Goal: Book appointment/travel/reservation

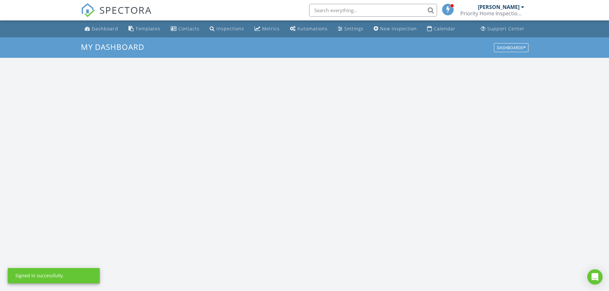
scroll to position [592, 619]
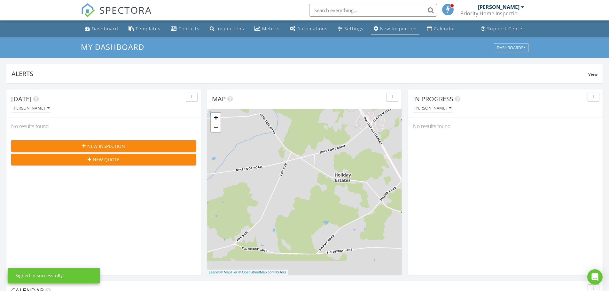
click at [387, 29] on div "New Inspection" at bounding box center [398, 29] width 37 height 6
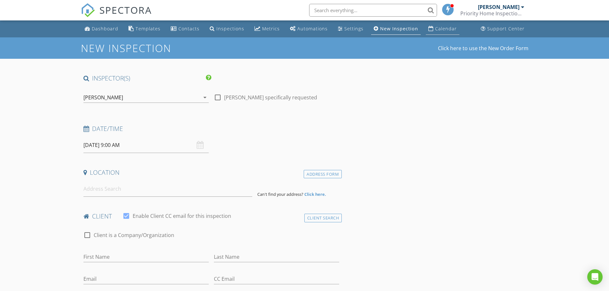
click at [430, 30] on link "Calendar" at bounding box center [443, 29] width 34 height 12
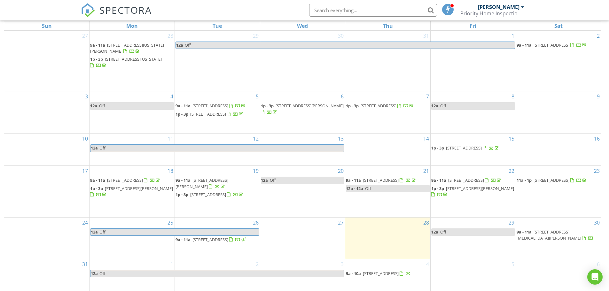
scroll to position [85, 0]
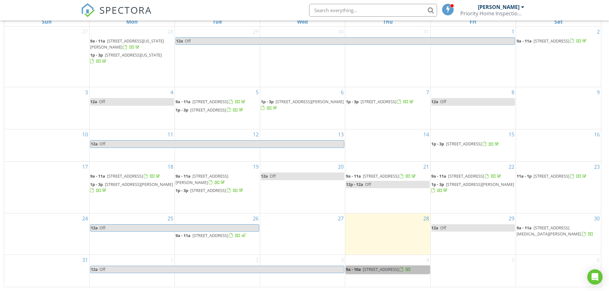
click at [401, 284] on div "4 9a - 10a [STREET_ADDRESS]" at bounding box center [387, 271] width 85 height 32
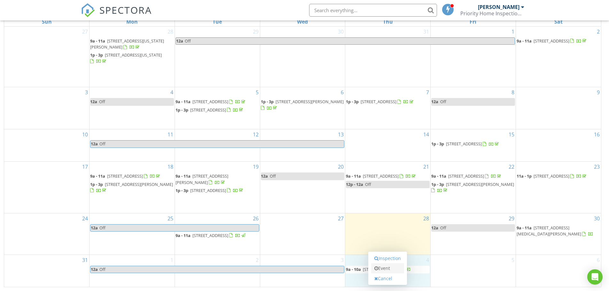
click at [388, 269] on link "Event" at bounding box center [387, 268] width 33 height 10
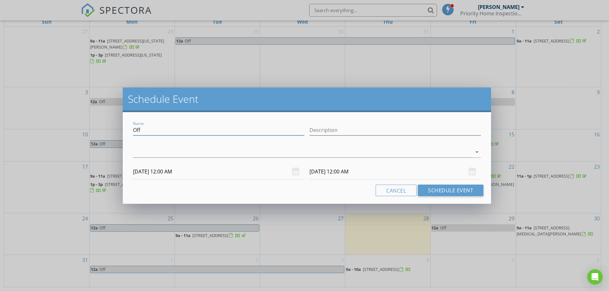
drag, startPoint x: 146, startPoint y: 130, endPoint x: 123, endPoint y: 130, distance: 23.0
click at [123, 130] on div "Name Off Description arrow_drop_down 09/04/2025 12:00 AM 09/05/2025 12:00 AM Ca…" at bounding box center [307, 158] width 368 height 92
type input "Hold for inspection @ 11"
click at [144, 149] on div at bounding box center [302, 152] width 339 height 11
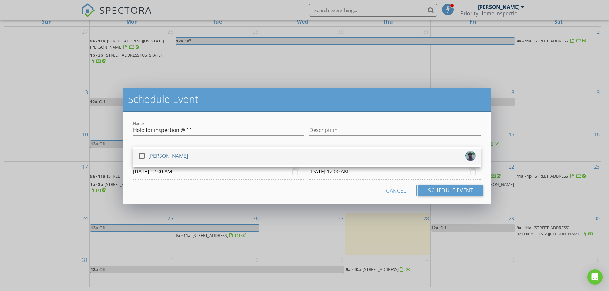
click at [151, 158] on div "[PERSON_NAME]" at bounding box center [168, 156] width 40 height 10
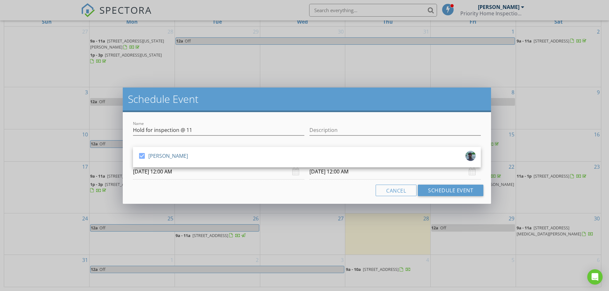
click at [214, 194] on div "Cancel Schedule Event" at bounding box center [306, 191] width 353 height 12
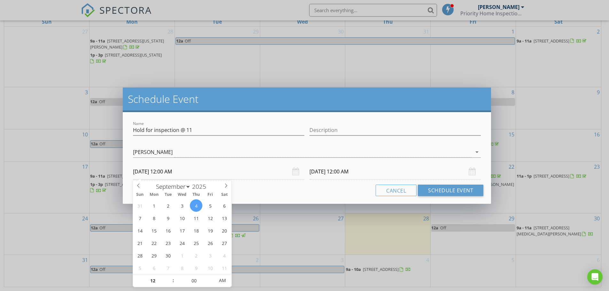
click at [166, 170] on input "09/04/2025 12:00 AM" at bounding box center [218, 172] width 171 height 16
type input "11"
type input "09/04/2025 11:00 PM"
click at [170, 284] on span at bounding box center [170, 284] width 4 height 6
type input "09/05/2025 11:00 PM"
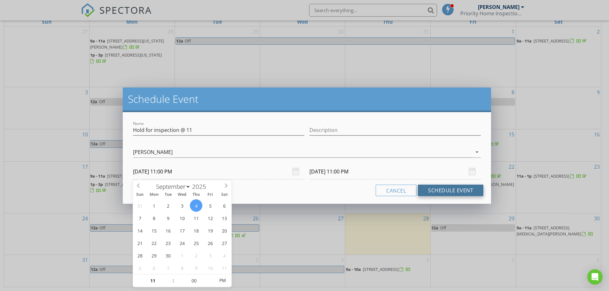
click at [444, 189] on button "Schedule Event" at bounding box center [451, 191] width 66 height 12
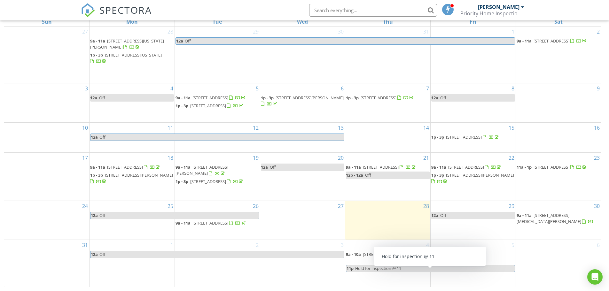
drag, startPoint x: 442, startPoint y: 279, endPoint x: 442, endPoint y: 274, distance: 4.8
click at [442, 272] on span "Hold for inspection @ 11" at bounding box center [435, 268] width 160 height 7
select select "8"
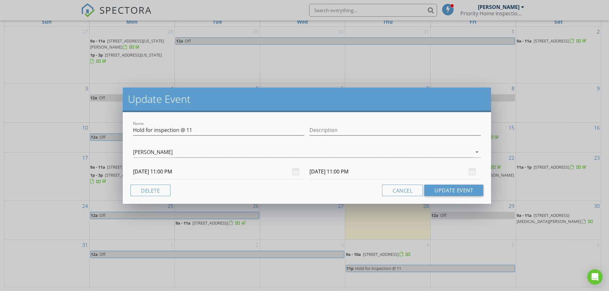
click at [318, 176] on input "09/05/2025 11:00 PM" at bounding box center [395, 172] width 171 height 16
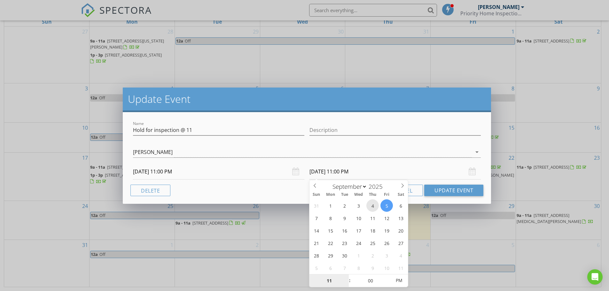
type input "09/04/2025 11:00 PM"
click at [445, 191] on button "Update Event" at bounding box center [453, 191] width 59 height 12
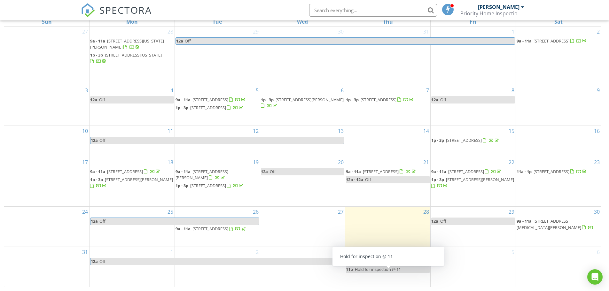
click at [377, 272] on span "Hold for inspection @ 11" at bounding box center [378, 270] width 46 height 6
select select "8"
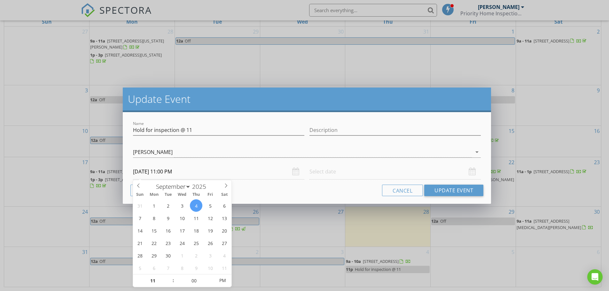
click at [181, 173] on input "09/04/2025 11:00 PM" at bounding box center [218, 172] width 171 height 16
type input "09/04/2025 11:00 AM"
click at [223, 279] on span "PM" at bounding box center [223, 280] width 18 height 13
click at [440, 188] on button "Update Event" at bounding box center [453, 191] width 59 height 12
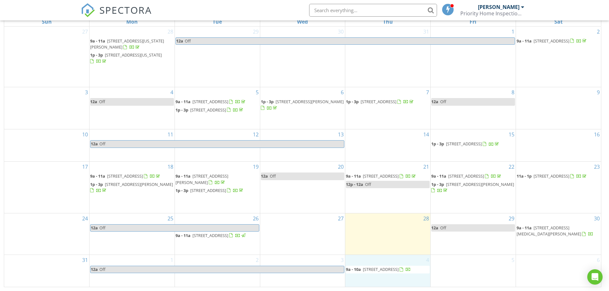
click at [380, 282] on div "4 9a - 10a 10 Powder Horn Ln, Rehoboth Beach 19971" at bounding box center [387, 271] width 85 height 32
click at [382, 269] on link "Event" at bounding box center [387, 267] width 33 height 10
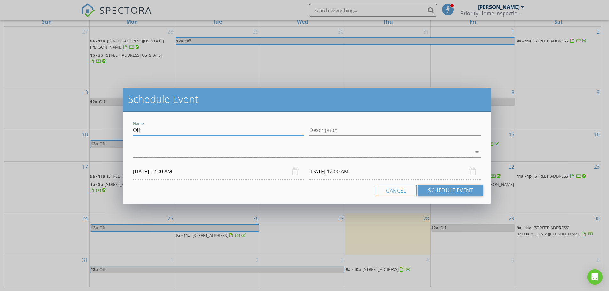
drag, startPoint x: 166, startPoint y: 129, endPoint x: 52, endPoint y: 118, distance: 115.0
click at [52, 118] on div "Schedule Event Name Off Description arrow_drop_down 09/04/2025 12:00 AM 09/05/2…" at bounding box center [304, 145] width 609 height 291
type input "Hold for inspection @ 11"
click at [153, 156] on div at bounding box center [302, 152] width 339 height 11
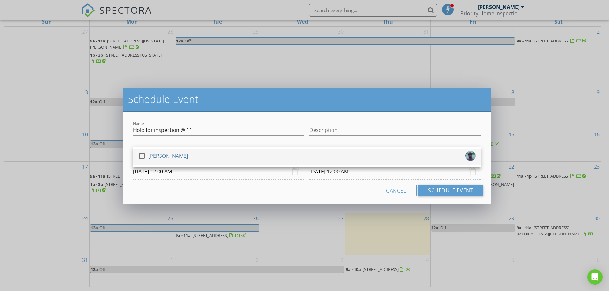
click at [154, 155] on div "[PERSON_NAME]" at bounding box center [168, 156] width 40 height 10
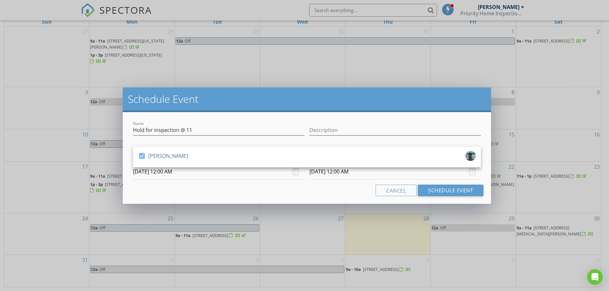
click at [149, 192] on div "Cancel Schedule Event" at bounding box center [306, 191] width 353 height 12
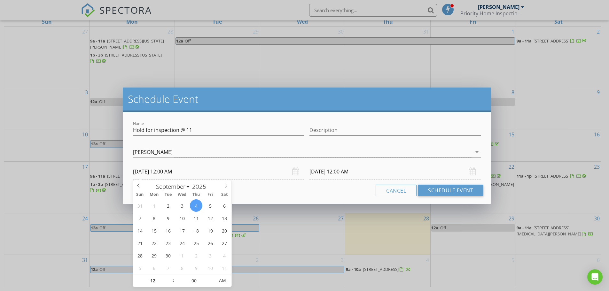
click at [167, 177] on body "SPECTORA Jonathan Cherry Priority Home Inspections, LLC Role: Inspector Dashboa…" at bounding box center [304, 103] width 609 height 376
type input "01"
type input "09/04/2025 1:00 AM"
click at [171, 278] on span at bounding box center [170, 278] width 4 height 6
type input "09/05/2025 1:00 AM"
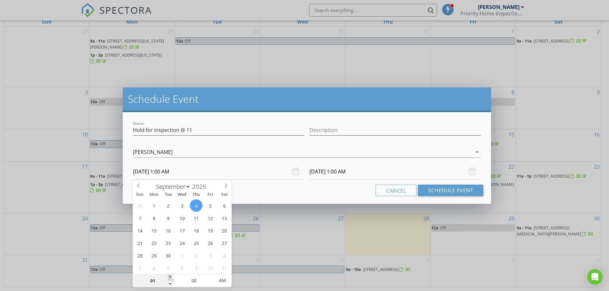
type input "02"
type input "09/04/2025 2:00 AM"
click at [171, 278] on span at bounding box center [170, 278] width 4 height 6
type input "03"
type input "09/04/2025 3:00 AM"
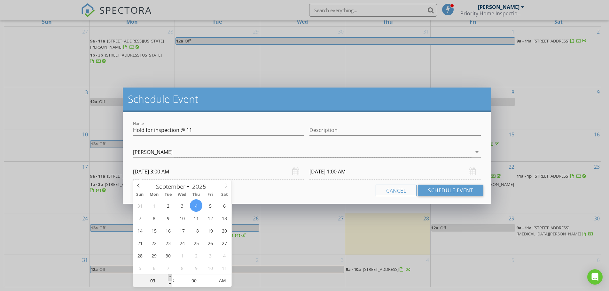
click at [171, 278] on span at bounding box center [170, 278] width 4 height 6
type input "04"
type input "09/04/2025 4:00 AM"
click at [171, 278] on span at bounding box center [170, 278] width 4 height 6
type input "05"
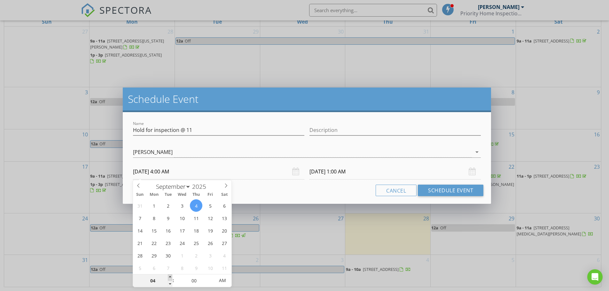
type input "09/04/2025 5:00 AM"
click at [171, 278] on span at bounding box center [170, 278] width 4 height 6
type input "06"
type input "09/04/2025 6:00 AM"
click at [171, 278] on span at bounding box center [170, 278] width 4 height 6
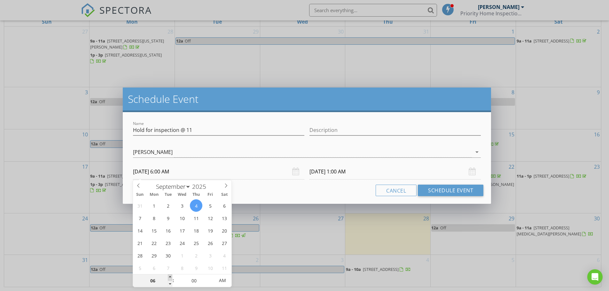
type input "07"
type input "09/04/2025 7:00 AM"
click at [171, 278] on span at bounding box center [170, 278] width 4 height 6
type input "08"
type input "09/04/2025 8:00 AM"
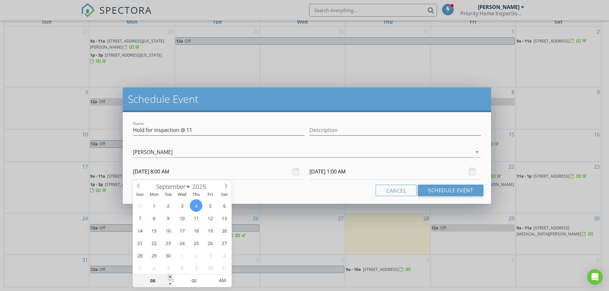
click at [171, 278] on span at bounding box center [170, 278] width 4 height 6
type input "09/05/2025 8:00 AM"
type input "09"
type input "09/04/2025 9:00 AM"
click at [171, 278] on span at bounding box center [170, 278] width 4 height 6
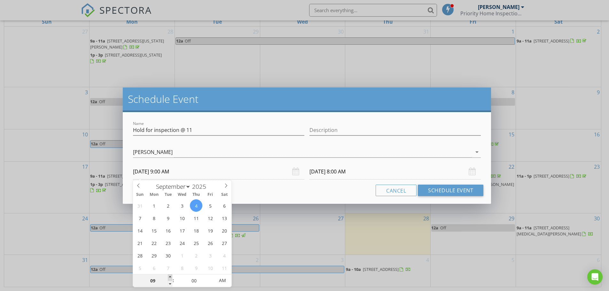
type input "09/05/2025 9:00 AM"
type input "10"
type input "09/04/2025 10:00 AM"
click at [171, 278] on span at bounding box center [170, 278] width 4 height 6
type input "10"
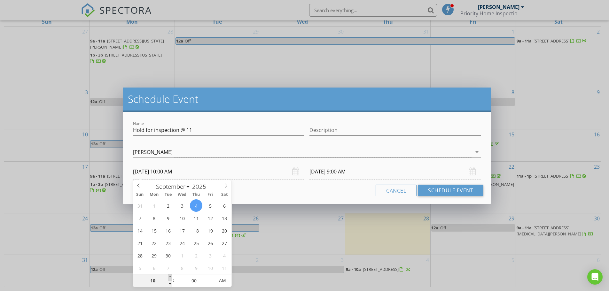
type input "09/05/2025 10:00 AM"
type input "11"
type input "09/04/2025 11:00 AM"
click at [171, 278] on span at bounding box center [170, 278] width 4 height 6
type input "11"
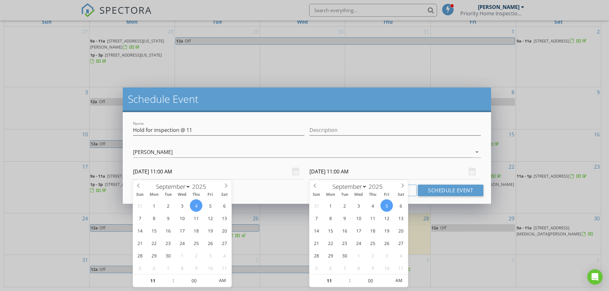
click at [318, 174] on input "09/05/2025 11:00 AM" at bounding box center [395, 172] width 171 height 16
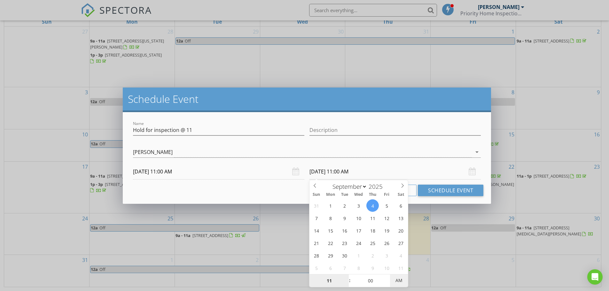
type input "09/04/2025 11:00 PM"
click at [401, 279] on span "AM" at bounding box center [399, 280] width 18 height 13
click at [439, 191] on button "Schedule Event" at bounding box center [451, 191] width 66 height 12
